Goal: Task Accomplishment & Management: Complete application form

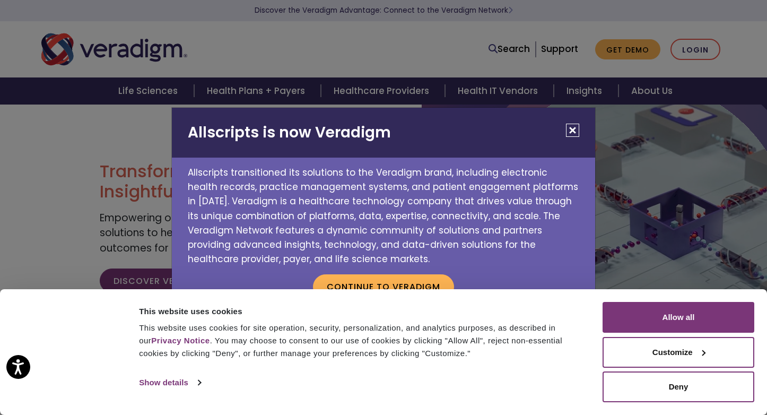
click at [573, 125] on button "Close" at bounding box center [572, 130] width 13 height 13
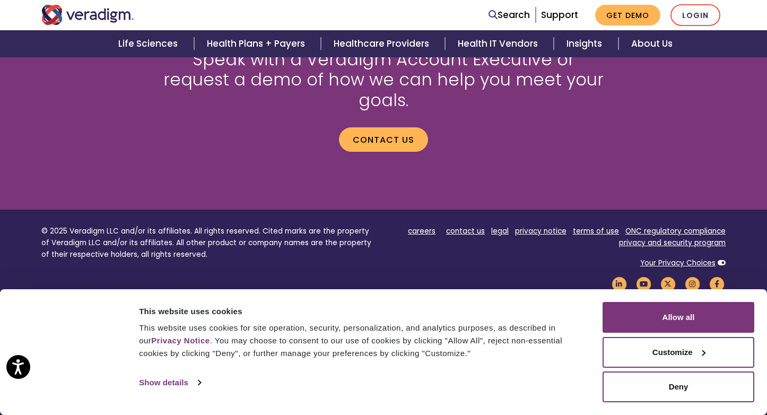
scroll to position [1477, 0]
click at [415, 226] on link "careers" at bounding box center [422, 231] width 28 height 10
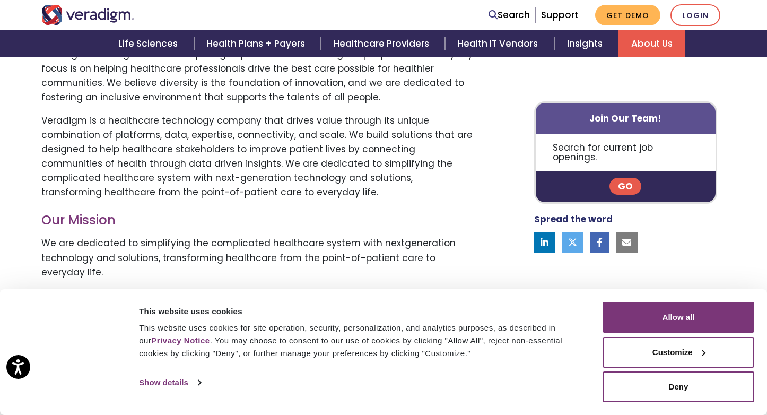
scroll to position [580, 0]
click at [630, 181] on link "Go" at bounding box center [625, 186] width 32 height 17
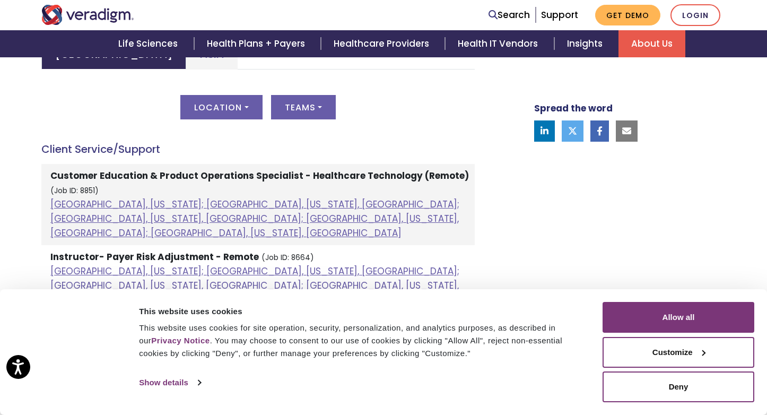
scroll to position [551, 0]
click at [682, 384] on button "Deny" at bounding box center [678, 386] width 152 height 31
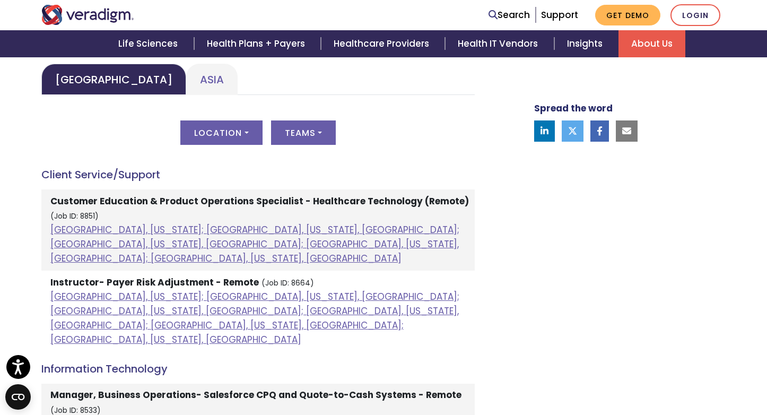
scroll to position [524, 0]
click at [131, 276] on strong "Instructor- Payer Risk Adjustment - Remote" at bounding box center [154, 282] width 208 height 13
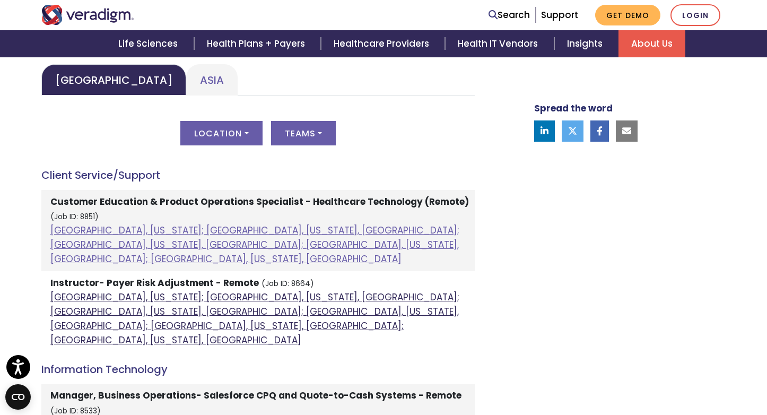
click at [184, 291] on link "Atlanta, Georgia; Chicago, Illinois, United States; Houston, Texas, United Stat…" at bounding box center [254, 319] width 409 height 56
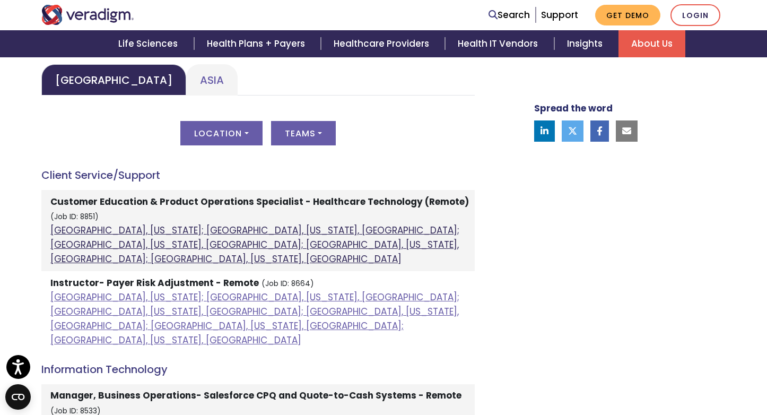
click at [142, 233] on link "Atlanta, Georgia; Orlando, Florida, United States; Phoenix, Arizona, United Sta…" at bounding box center [254, 244] width 409 height 41
